Goal: Task Accomplishment & Management: Use online tool/utility

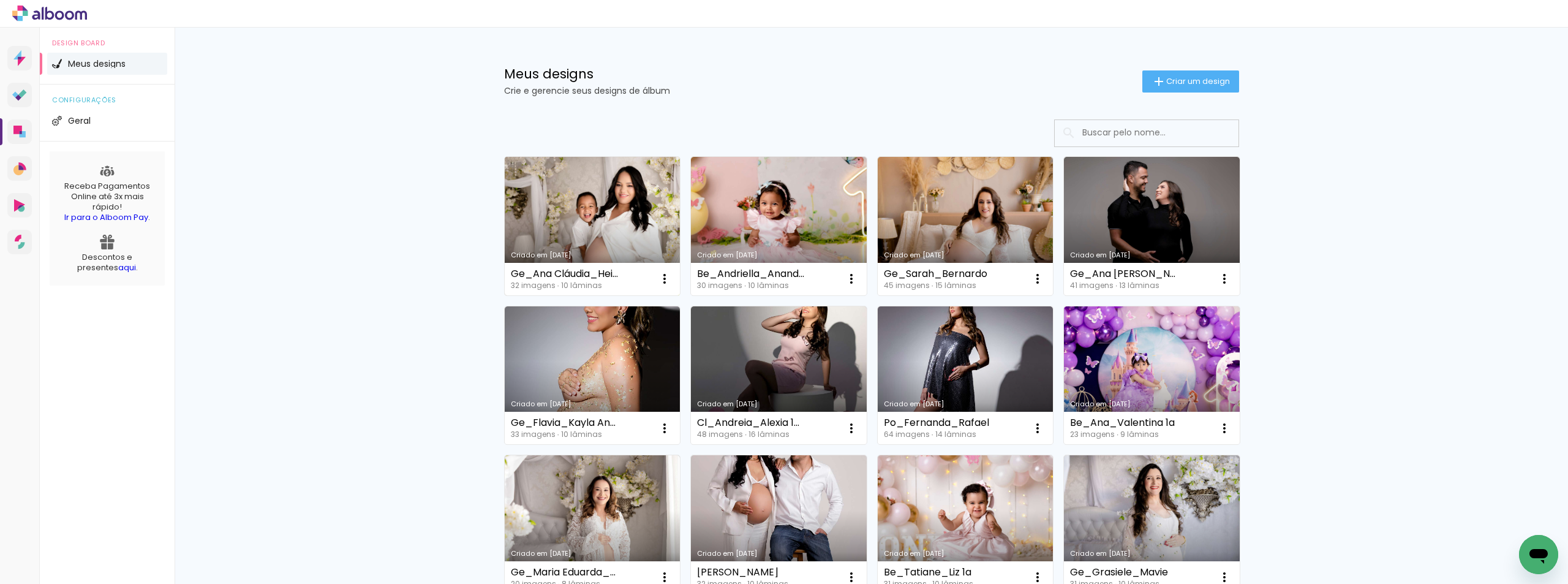
click at [607, 215] on link "Criado em [DATE]" at bounding box center [593, 226] width 176 height 138
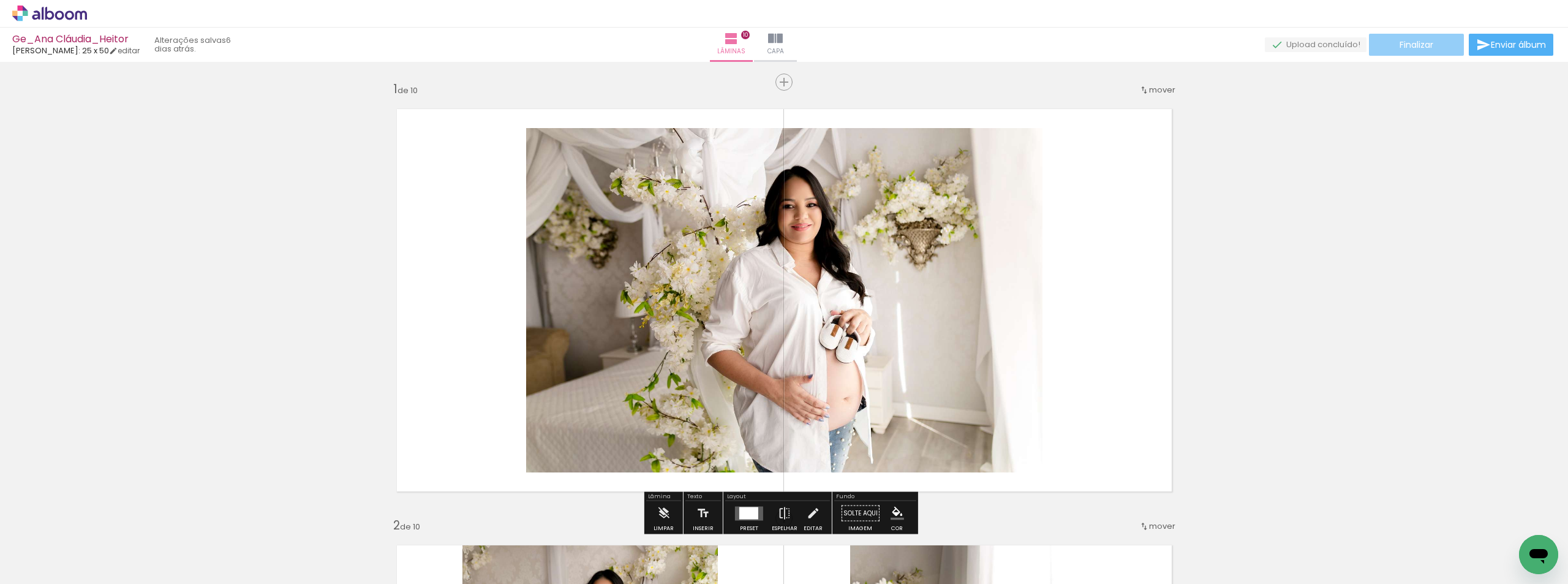
click at [1420, 43] on span "Finalizar" at bounding box center [1416, 45] width 33 height 9
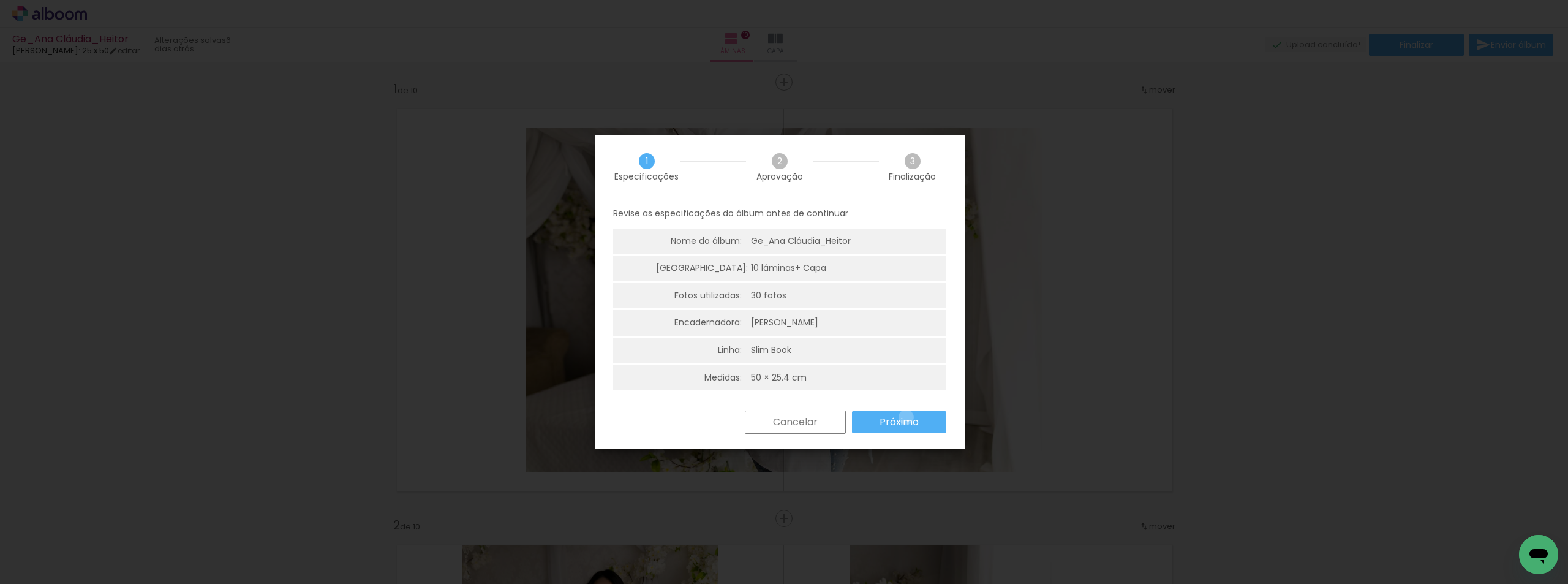
click at [0, 0] on slot "Próximo" at bounding box center [0, 0] width 0 height 0
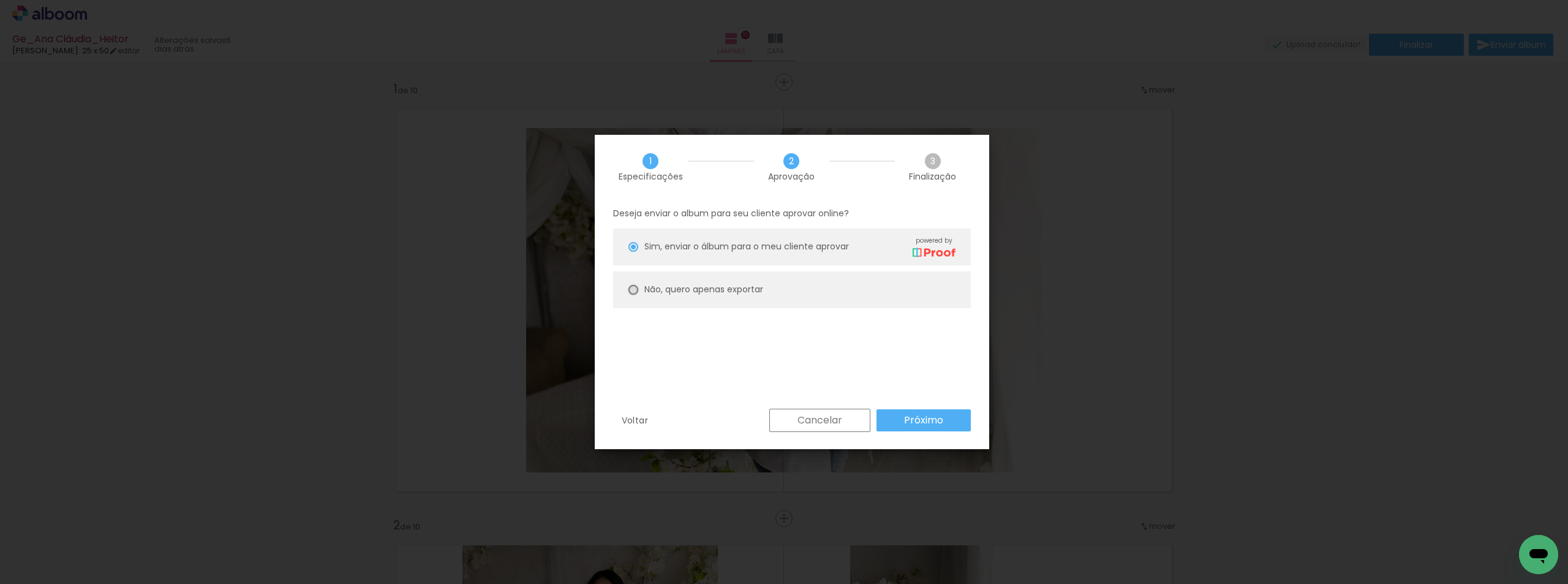
click at [634, 290] on div at bounding box center [633, 290] width 10 height 10
type paper-radio-button "on"
click at [0, 0] on slot "Próximo" at bounding box center [0, 0] width 0 height 0
type input "Alta, 300 DPI"
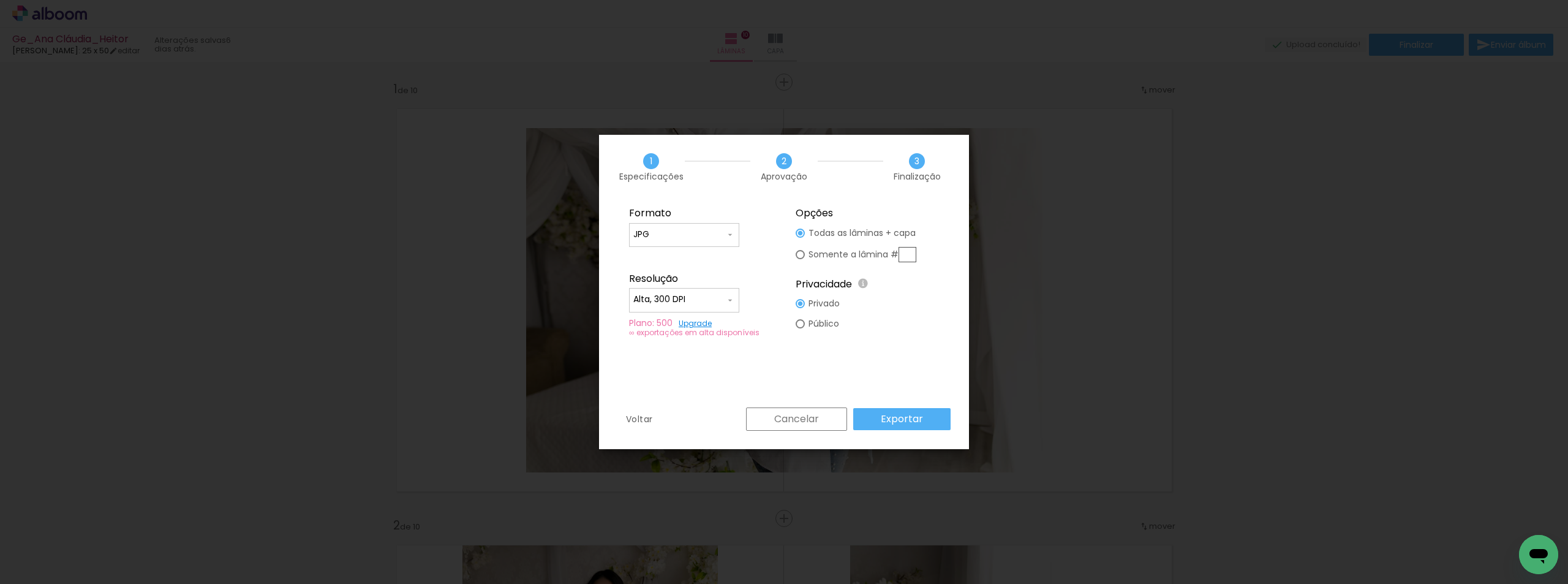
click at [934, 417] on paper-button "Exportar" at bounding box center [901, 419] width 97 height 22
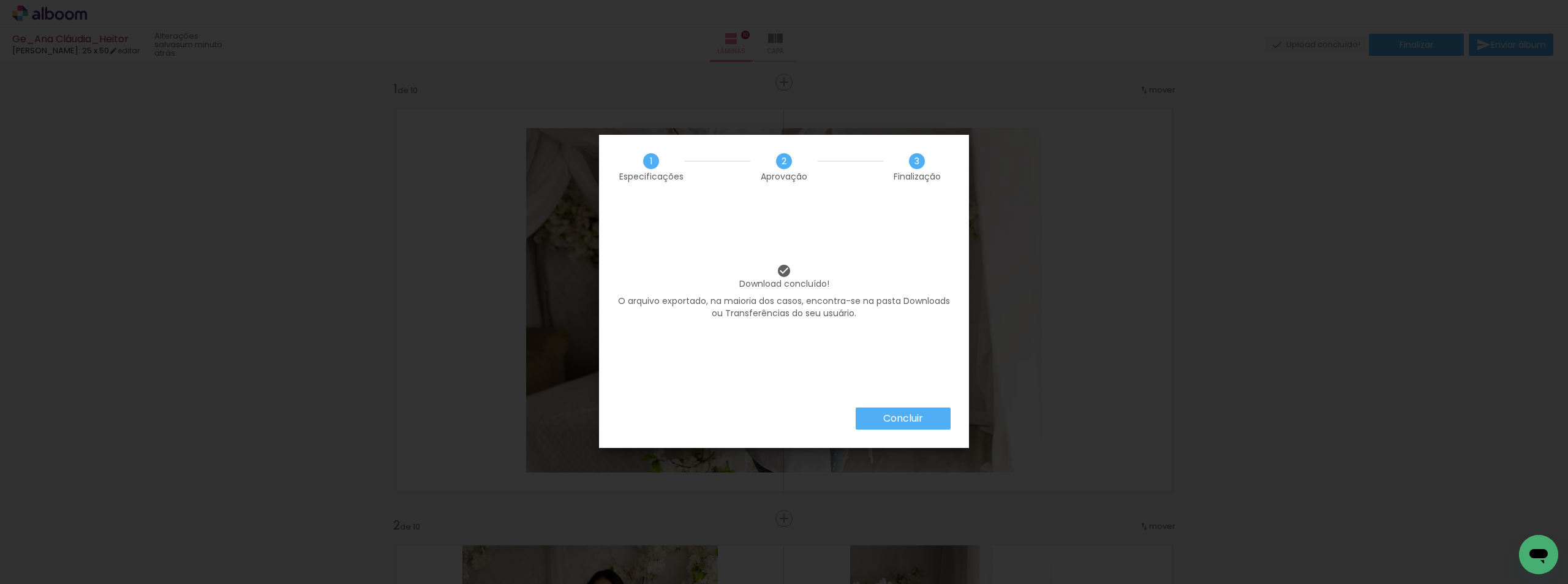
click at [0, 0] on slot "Concluir" at bounding box center [0, 0] width 0 height 0
